Goal: Task Accomplishment & Management: Use online tool/utility

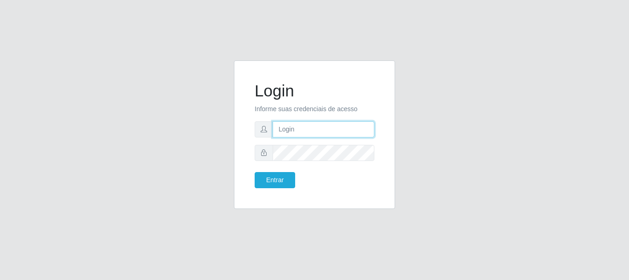
click at [296, 129] on input "text" at bounding box center [324, 129] width 102 height 16
type input "[EMAIL_ADDRESS][DOMAIN_NAME]"
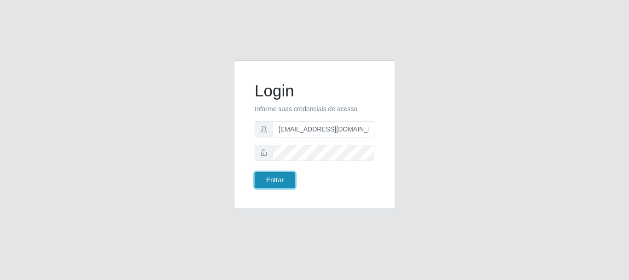
click at [263, 176] on button "Entrar" at bounding box center [275, 180] width 41 height 16
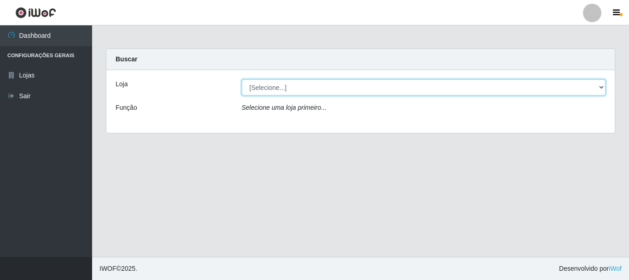
click at [604, 86] on select "[Selecione...] SuperFácil Atacado - Rodoviária" at bounding box center [424, 87] width 364 height 16
select select "400"
click at [242, 79] on select "[Selecione...] SuperFácil Atacado - Rodoviária" at bounding box center [424, 87] width 364 height 16
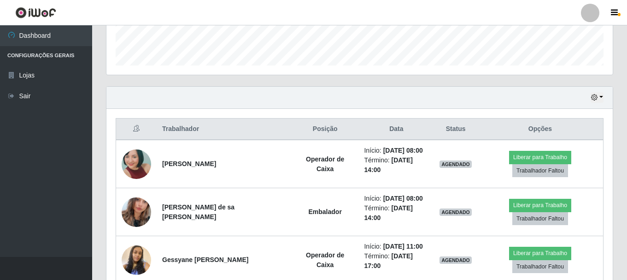
scroll to position [184, 0]
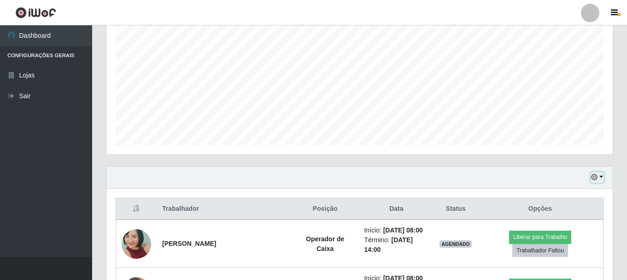
click at [594, 176] on icon "button" at bounding box center [594, 177] width 6 height 6
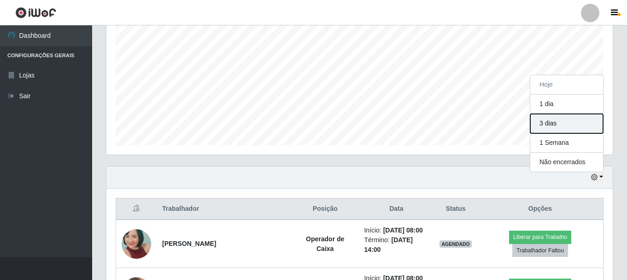
click at [533, 117] on button "3 dias" at bounding box center [566, 123] width 73 height 19
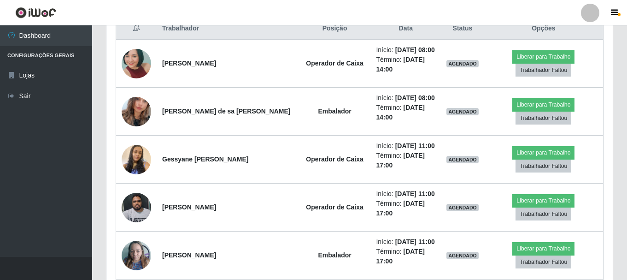
scroll to position [368, 0]
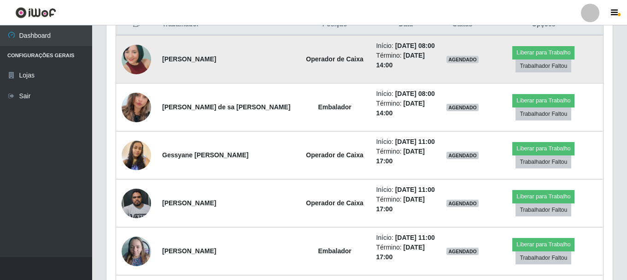
click at [134, 52] on img at bounding box center [136, 59] width 29 height 62
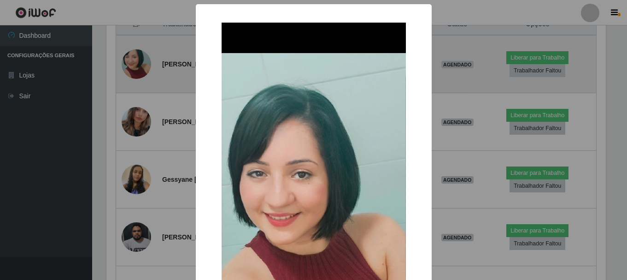
scroll to position [191, 502]
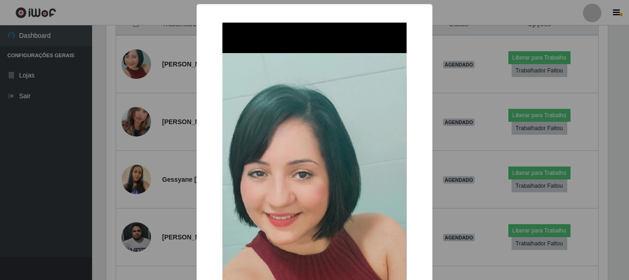
click at [53, 147] on div "× OK Cancel" at bounding box center [314, 140] width 629 height 280
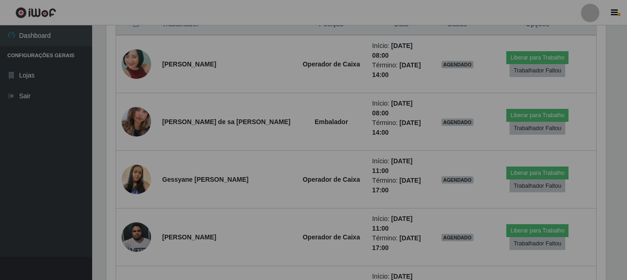
scroll to position [191, 506]
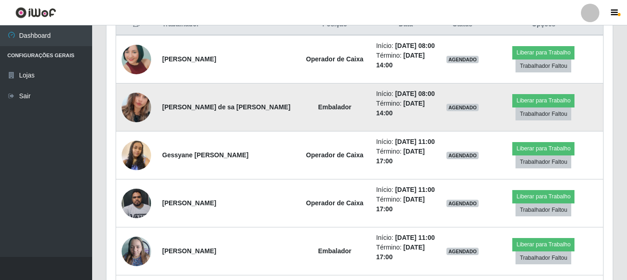
click at [134, 112] on img at bounding box center [136, 107] width 29 height 53
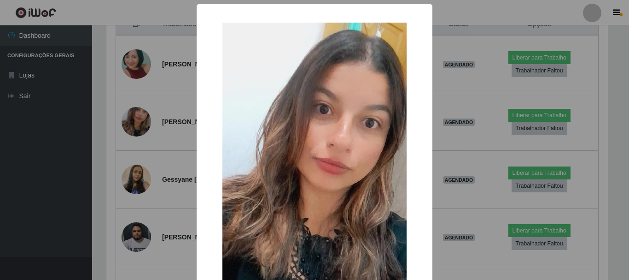
click at [5, 157] on div "× OK Cancel" at bounding box center [314, 140] width 629 height 280
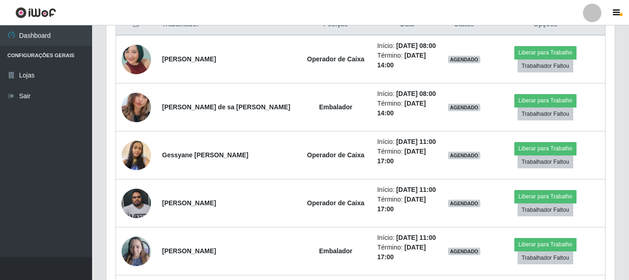
scroll to position [191, 506]
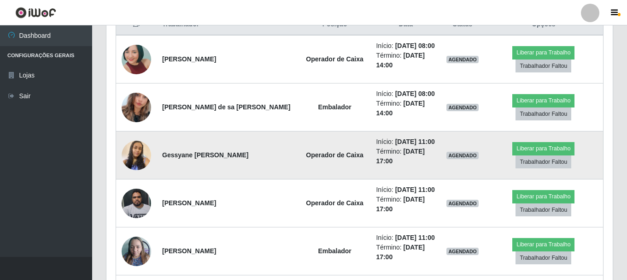
click at [134, 156] on img at bounding box center [136, 155] width 29 height 53
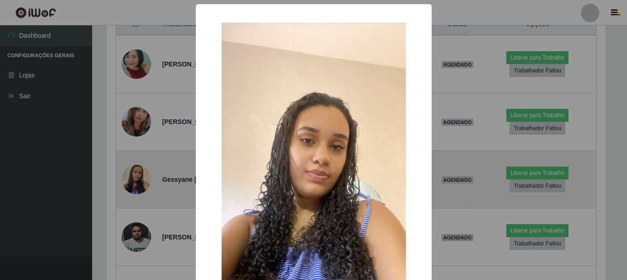
scroll to position [191, 502]
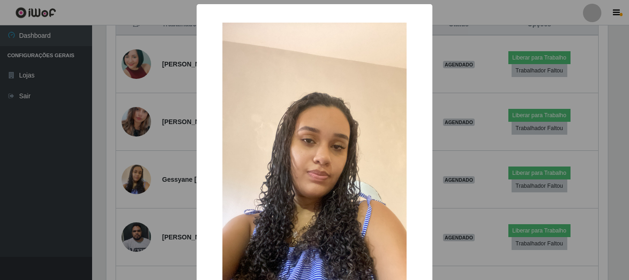
drag, startPoint x: 3, startPoint y: 173, endPoint x: 9, endPoint y: 174, distance: 6.5
click at [3, 173] on div "× OK Cancel" at bounding box center [314, 140] width 629 height 280
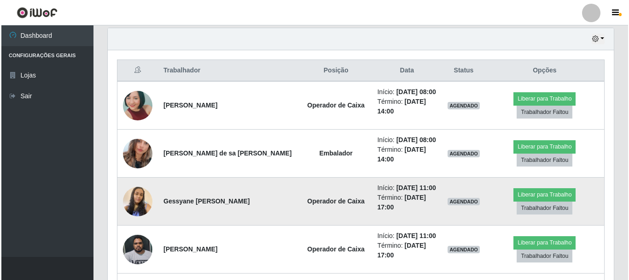
scroll to position [368, 0]
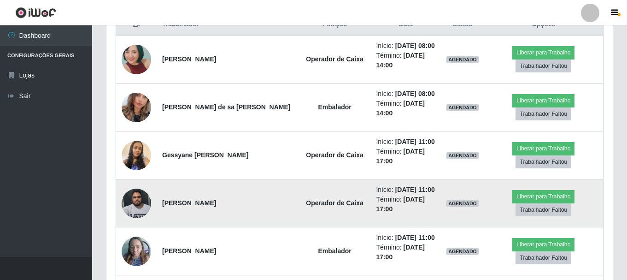
click at [134, 199] on img at bounding box center [136, 202] width 29 height 39
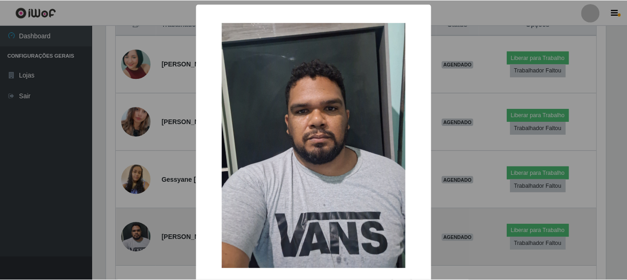
scroll to position [191, 502]
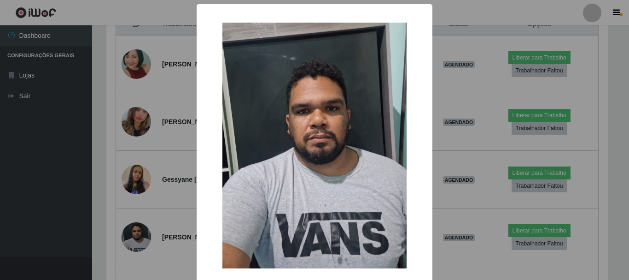
click at [51, 206] on div "× OK Cancel" at bounding box center [314, 140] width 629 height 280
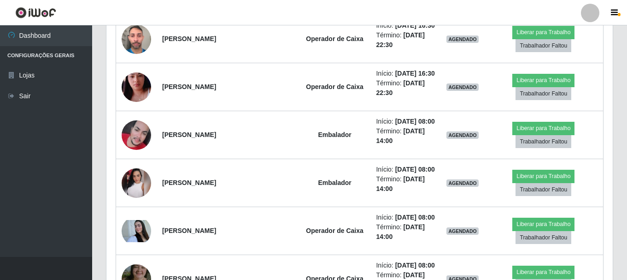
scroll to position [1105, 0]
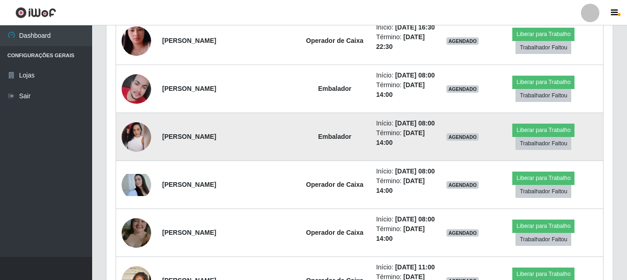
click at [126, 134] on img at bounding box center [136, 136] width 29 height 29
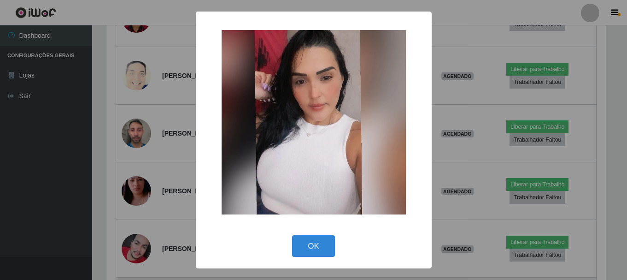
scroll to position [191, 502]
click at [55, 151] on div "× OK Cancel" at bounding box center [314, 140] width 629 height 280
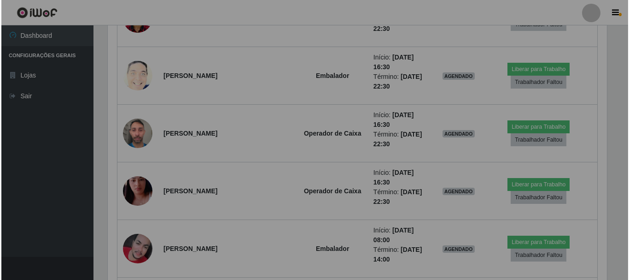
scroll to position [191, 506]
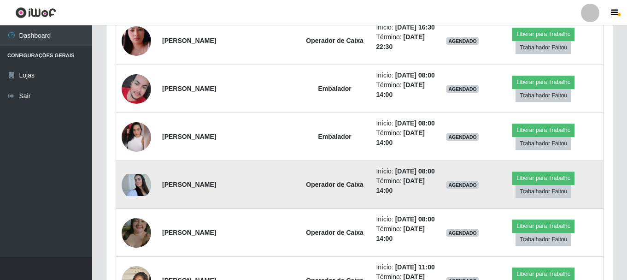
click at [140, 185] on img at bounding box center [136, 185] width 29 height 22
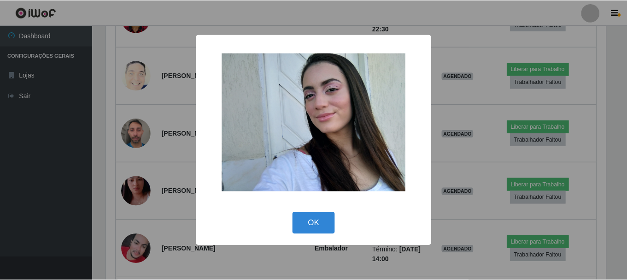
scroll to position [191, 502]
click at [76, 183] on div "× OK Cancel" at bounding box center [314, 140] width 629 height 280
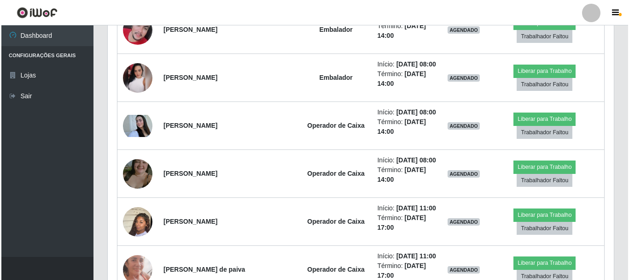
scroll to position [1151, 0]
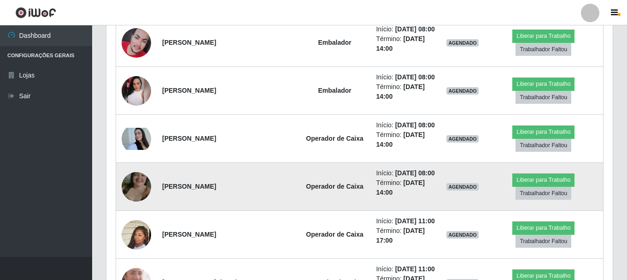
click at [134, 171] on td at bounding box center [136, 187] width 41 height 48
click at [138, 181] on img at bounding box center [136, 186] width 29 height 53
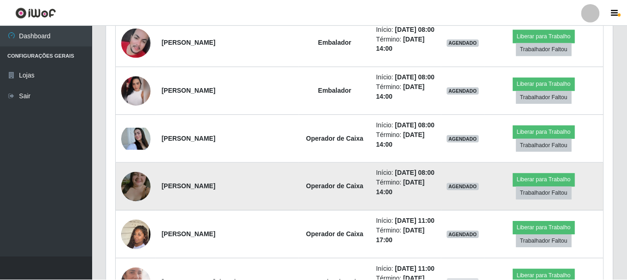
scroll to position [191, 502]
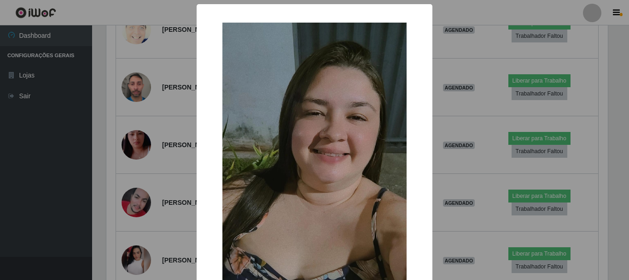
click at [140, 91] on div "× OK Cancel" at bounding box center [314, 140] width 629 height 280
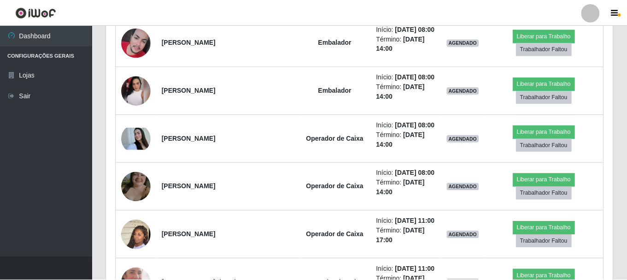
scroll to position [191, 506]
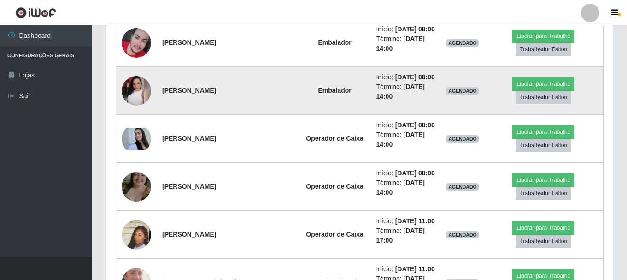
click at [135, 87] on img at bounding box center [136, 90] width 29 height 29
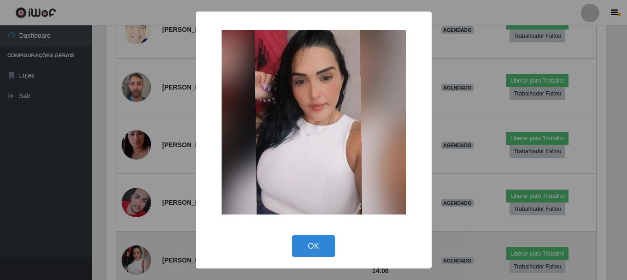
scroll to position [191, 502]
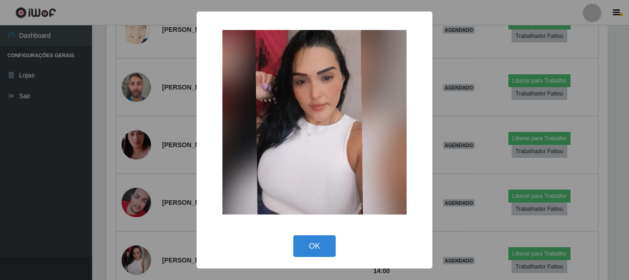
click at [24, 158] on div "× OK Cancel" at bounding box center [314, 140] width 629 height 280
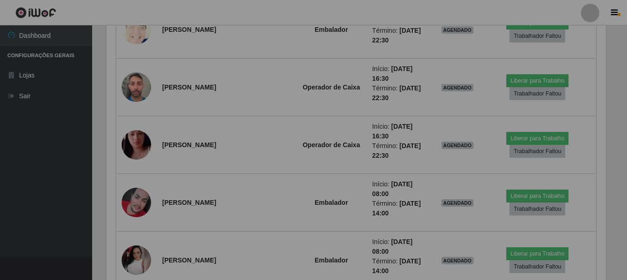
scroll to position [191, 506]
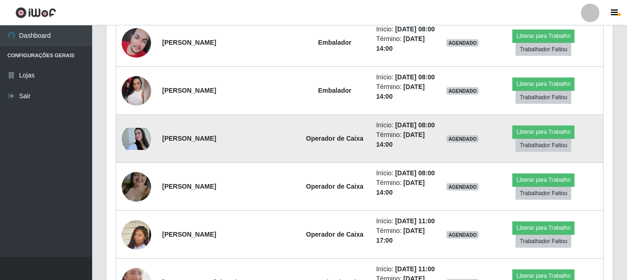
click at [136, 138] on img at bounding box center [136, 139] width 29 height 22
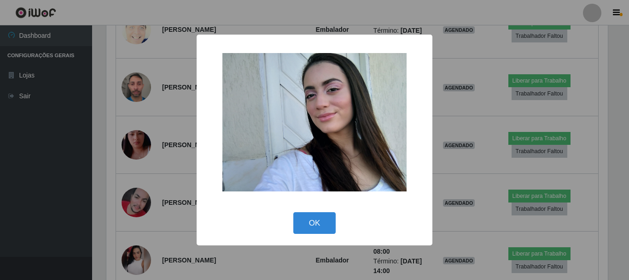
click at [43, 163] on div "× OK Cancel" at bounding box center [314, 140] width 629 height 280
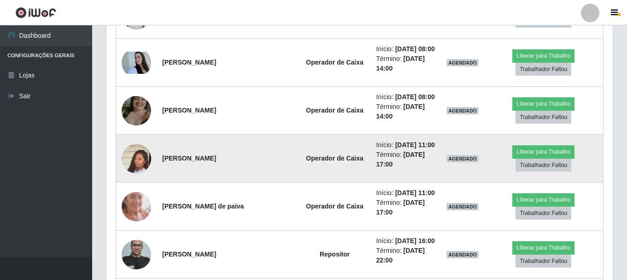
scroll to position [1244, 0]
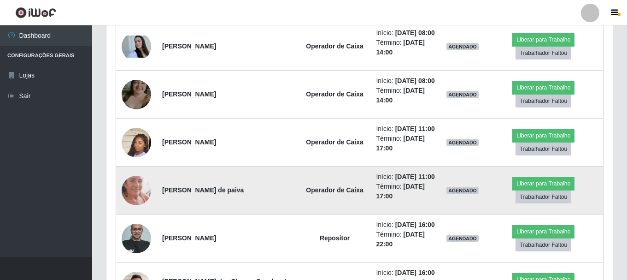
click at [142, 189] on img at bounding box center [136, 190] width 29 height 64
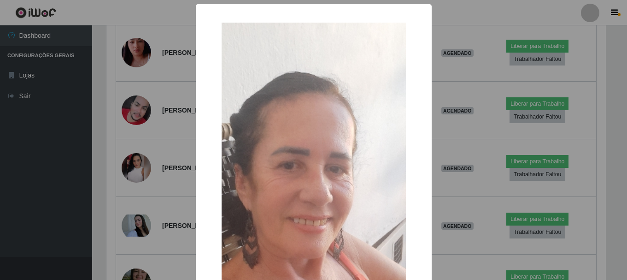
scroll to position [191, 502]
click at [0, 180] on div "× OK Cancel" at bounding box center [314, 140] width 629 height 280
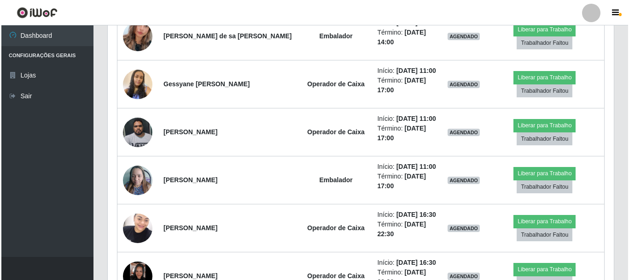
scroll to position [295, 0]
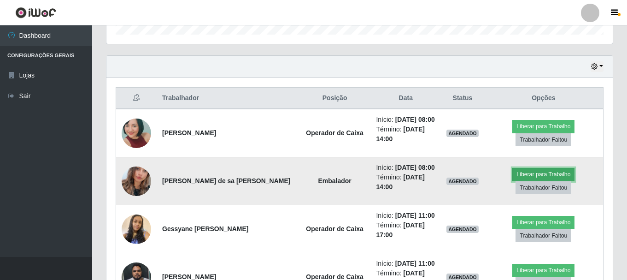
click at [546, 175] on button "Liberar para Trabalho" at bounding box center [543, 174] width 62 height 13
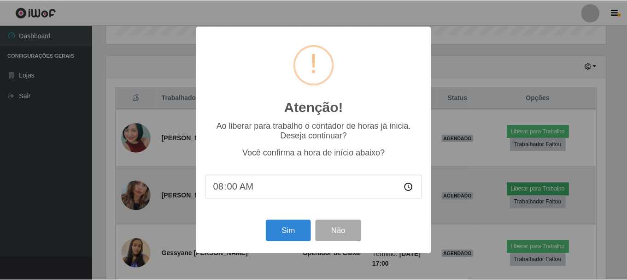
scroll to position [191, 502]
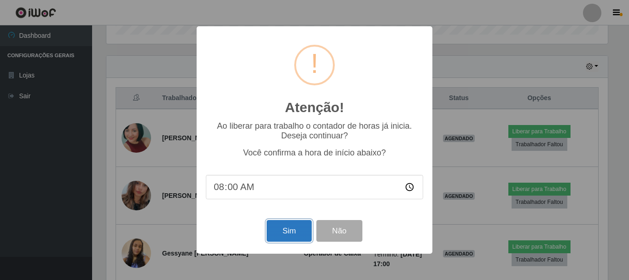
click at [292, 233] on button "Sim" at bounding box center [289, 231] width 45 height 22
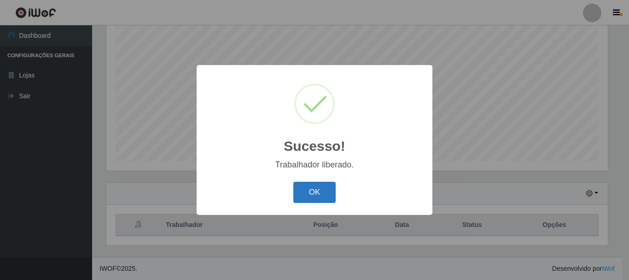
click at [318, 195] on button "OK" at bounding box center [314, 192] width 43 height 22
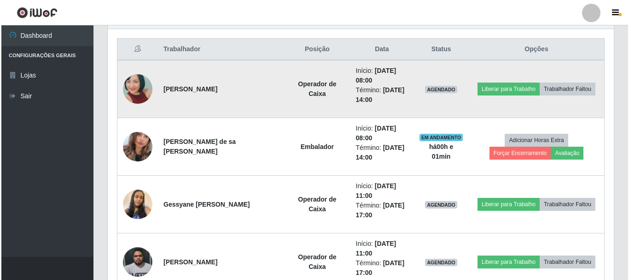
scroll to position [352, 0]
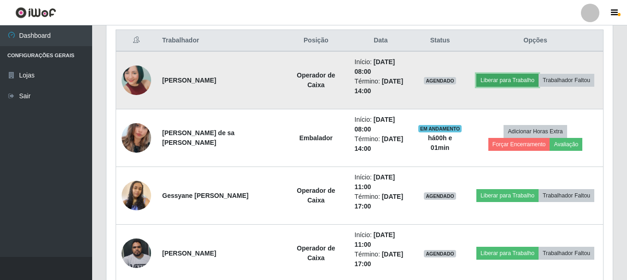
click at [506, 79] on button "Liberar para Trabalho" at bounding box center [507, 80] width 62 height 13
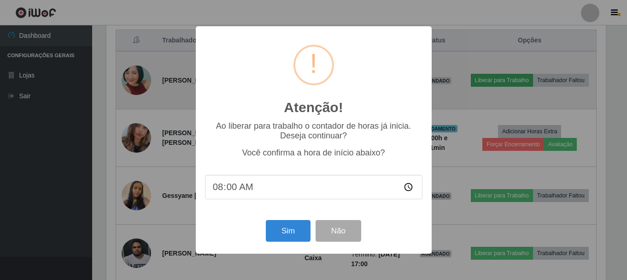
scroll to position [191, 502]
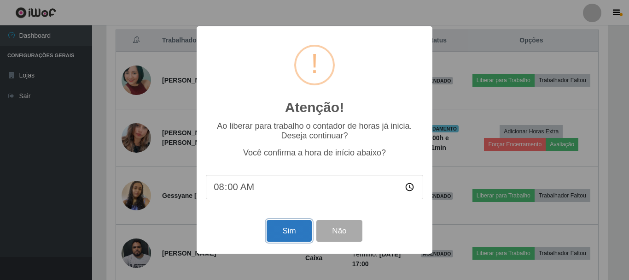
click at [292, 233] on button "Sim" at bounding box center [289, 231] width 45 height 22
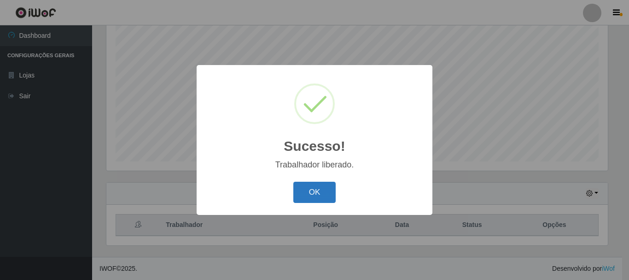
click at [321, 185] on button "OK" at bounding box center [314, 192] width 43 height 22
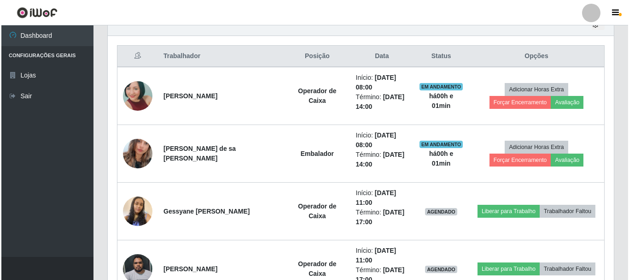
scroll to position [398, 0]
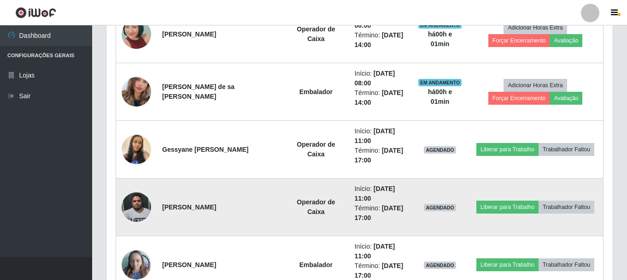
click at [143, 200] on img at bounding box center [136, 206] width 29 height 39
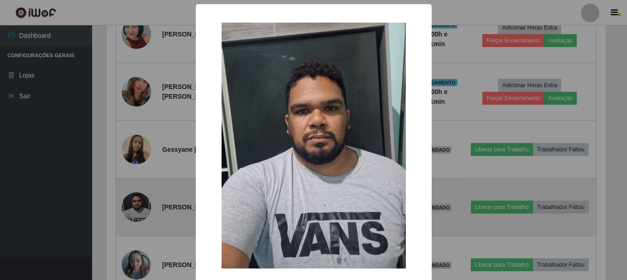
scroll to position [191, 502]
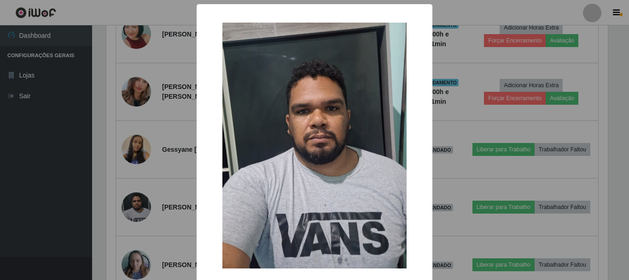
click at [165, 198] on div "× OK Cancel" at bounding box center [314, 140] width 629 height 280
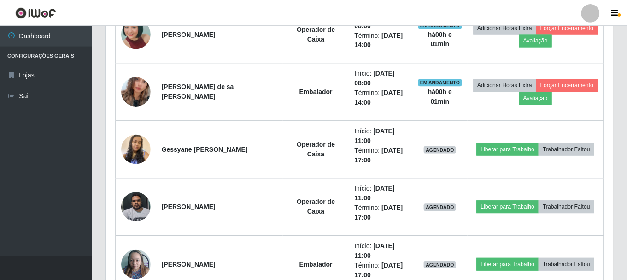
scroll to position [191, 506]
